Goal: Task Accomplishment & Management: Use online tool/utility

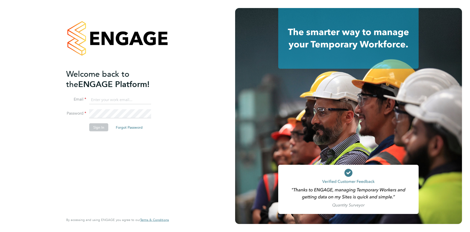
type input "[EMAIL_ADDRESS][DOMAIN_NAME]"
click at [94, 127] on button "Sign In" at bounding box center [98, 127] width 19 height 8
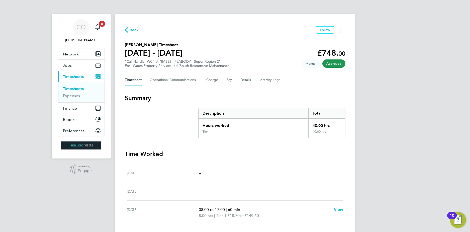
click at [79, 87] on link "Timesheets" at bounding box center [73, 88] width 21 height 5
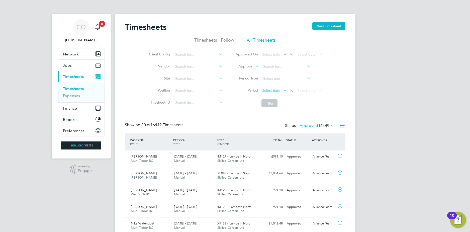
click at [271, 88] on span "Select date" at bounding box center [271, 90] width 18 height 5
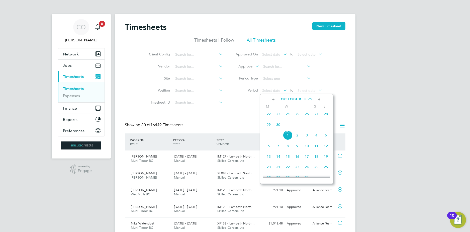
click at [270, 116] on span "22" at bounding box center [269, 114] width 10 height 10
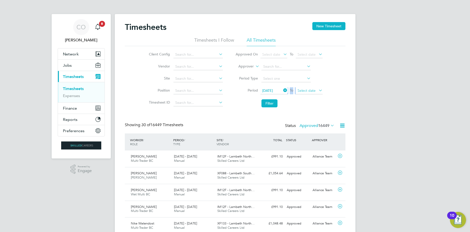
drag, startPoint x: 316, startPoint y: 85, endPoint x: 314, endPoint y: 89, distance: 4.6
click at [314, 89] on li "Period 22 Sep 2025 To Select date" at bounding box center [279, 91] width 100 height 12
click at [315, 90] on span "Select date" at bounding box center [306, 90] width 18 height 5
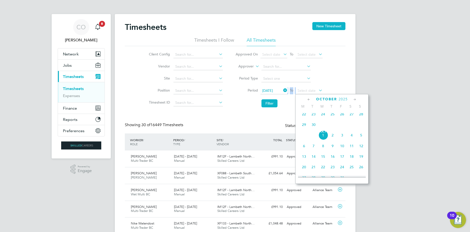
click at [358, 117] on span "28" at bounding box center [361, 114] width 10 height 10
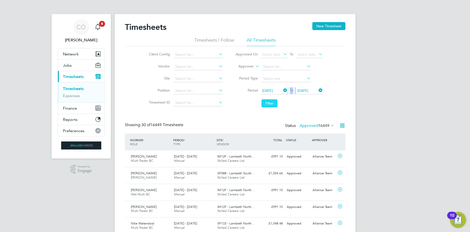
click at [272, 103] on button "Filter" at bounding box center [269, 103] width 16 height 8
click at [342, 125] on icon at bounding box center [342, 125] width 6 height 6
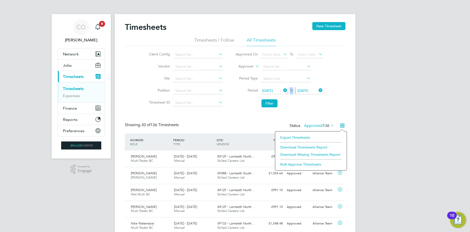
click at [313, 145] on li "Download Timesheets Report" at bounding box center [311, 147] width 66 height 7
